Goal: Find specific page/section: Find specific page/section

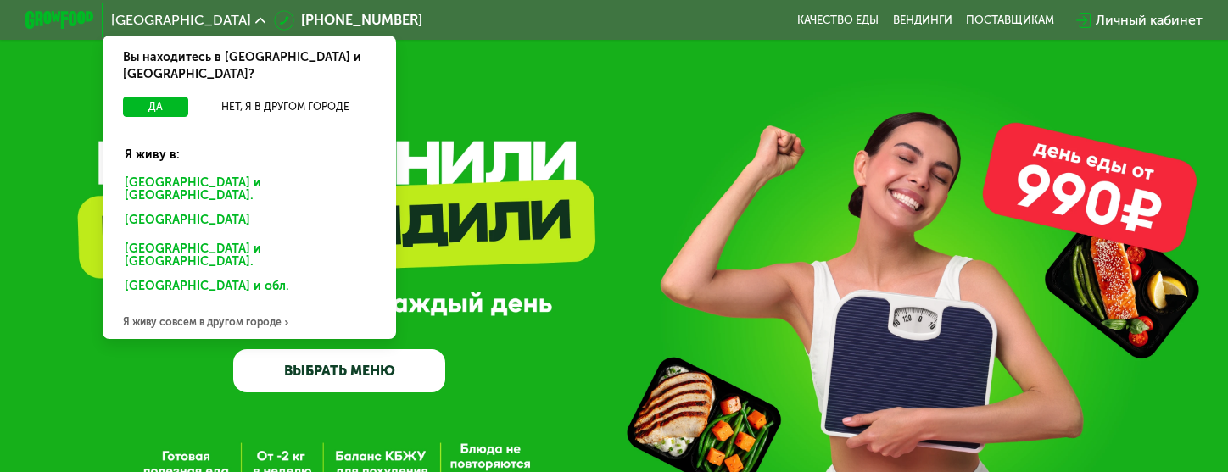
click at [187, 275] on div "[GEOGRAPHIC_DATA] и [GEOGRAPHIC_DATA]." at bounding box center [246, 288] width 266 height 27
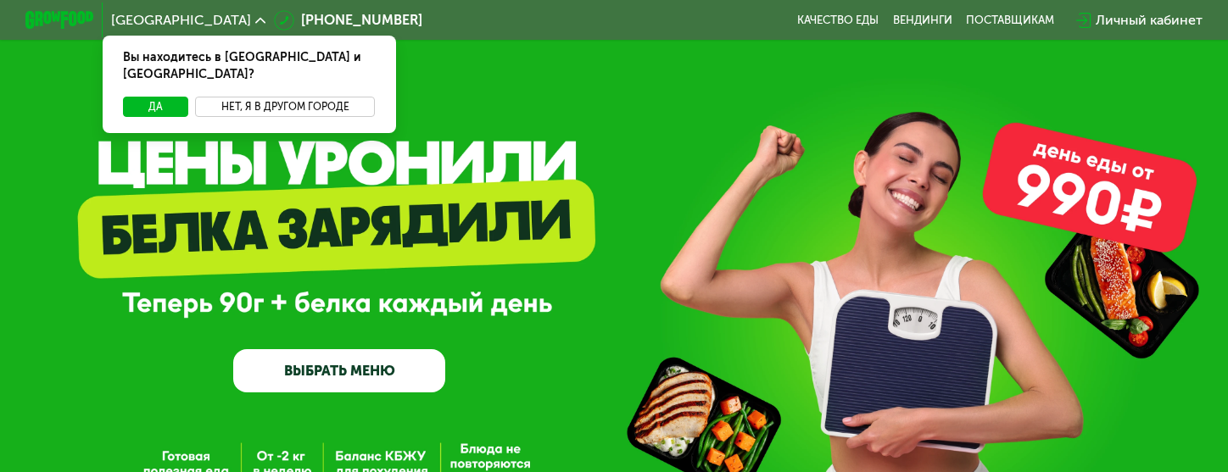
click at [280, 97] on button "Нет, я в другом городе" at bounding box center [285, 107] width 180 height 20
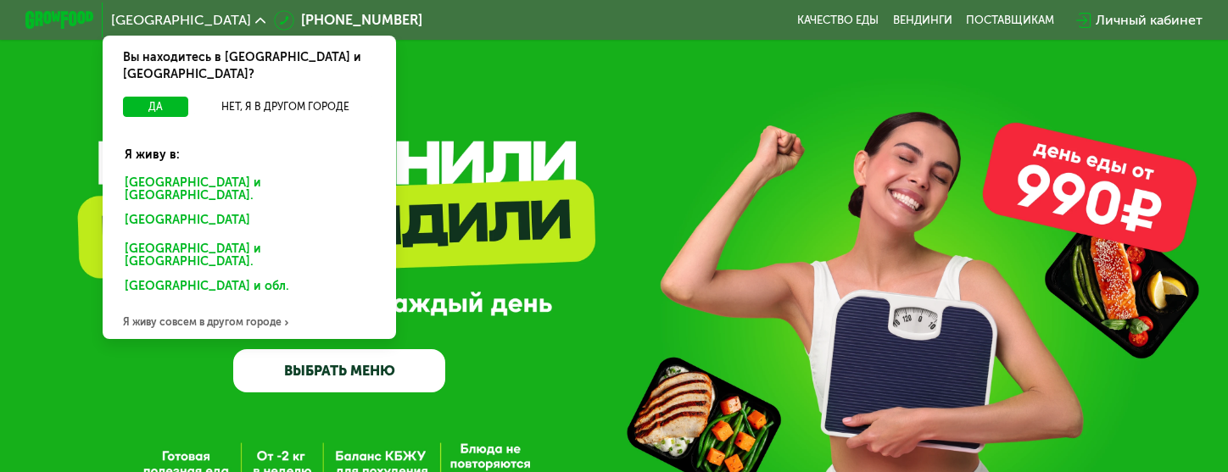
click at [170, 275] on div "[GEOGRAPHIC_DATA] и [GEOGRAPHIC_DATA]." at bounding box center [246, 288] width 266 height 27
